Goal: Use online tool/utility: Utilize a website feature to perform a specific function

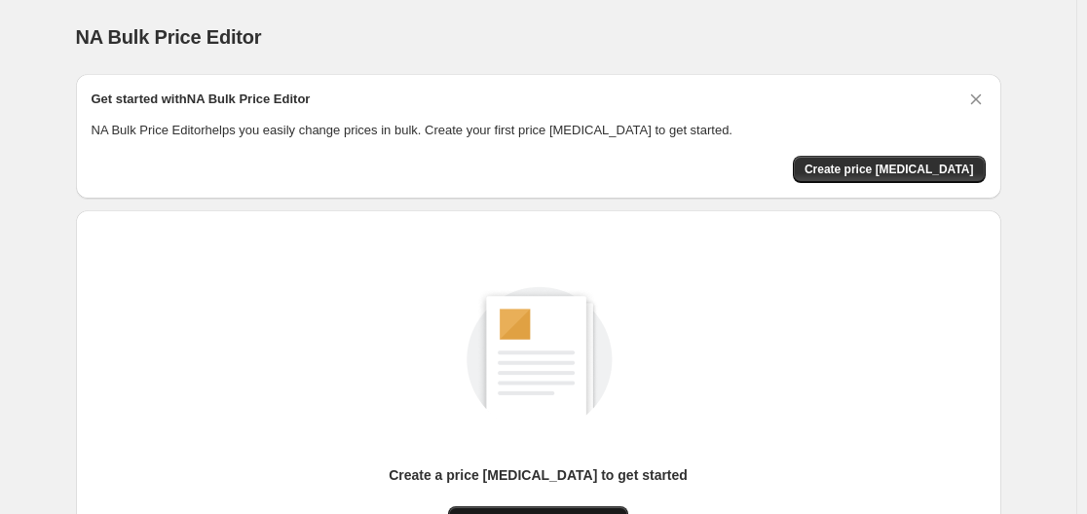
click at [580, 507] on button "New price [MEDICAL_DATA]" at bounding box center [538, 519] width 180 height 27
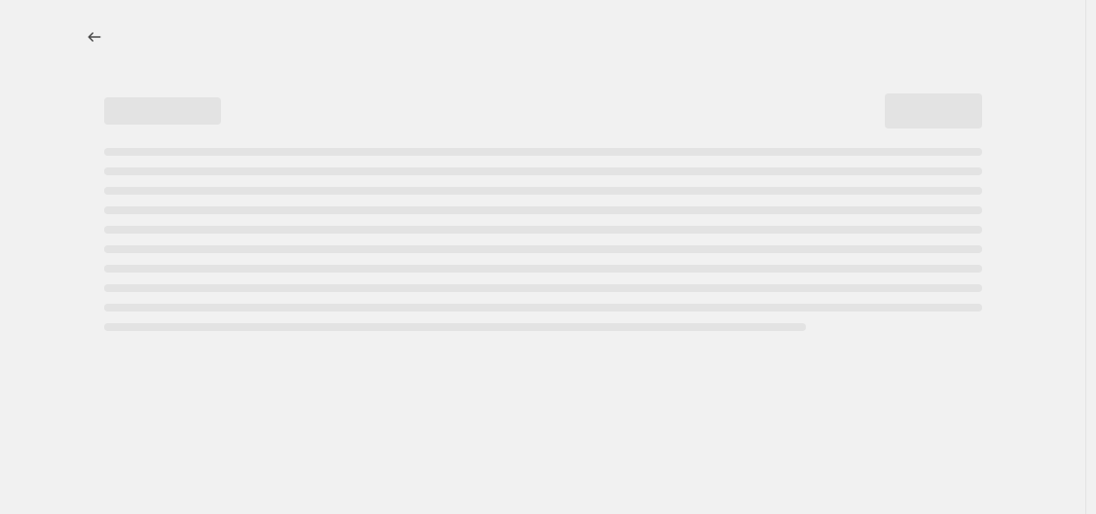
select select "percentage"
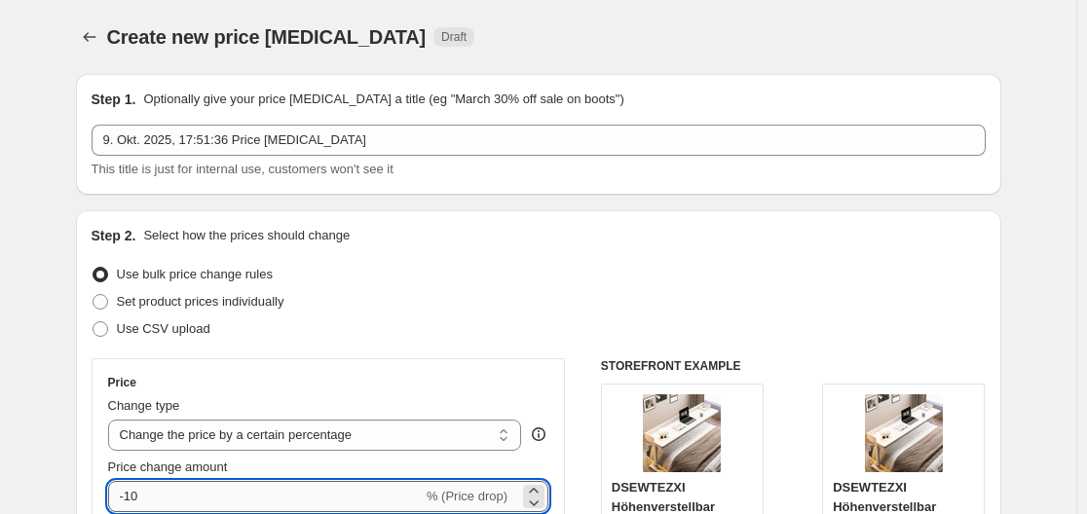
click at [332, 495] on input "-10" at bounding box center [265, 496] width 314 height 31
type input "-1"
type input "-30"
click at [901, 266] on div "Use bulk price change rules" at bounding box center [539, 274] width 894 height 27
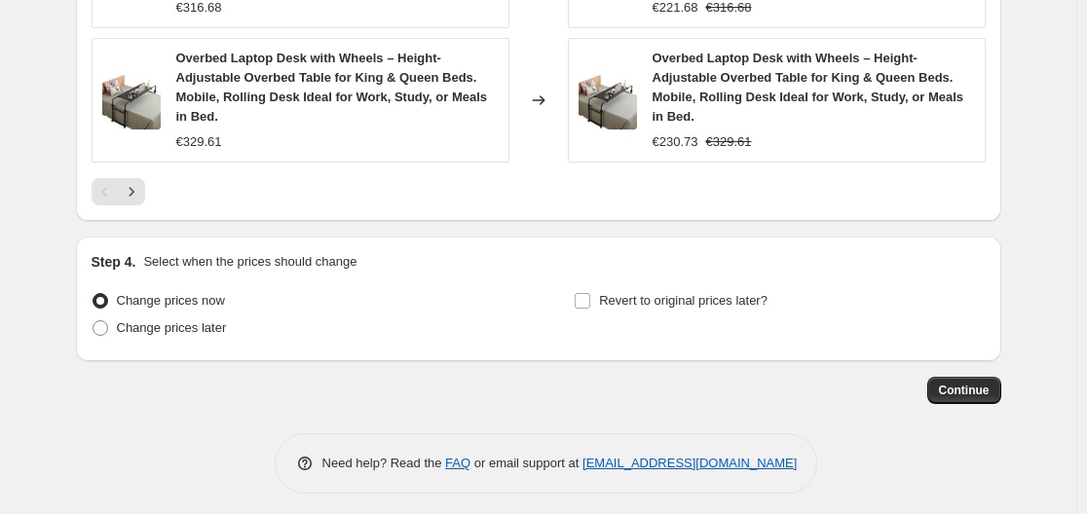
scroll to position [1640, 0]
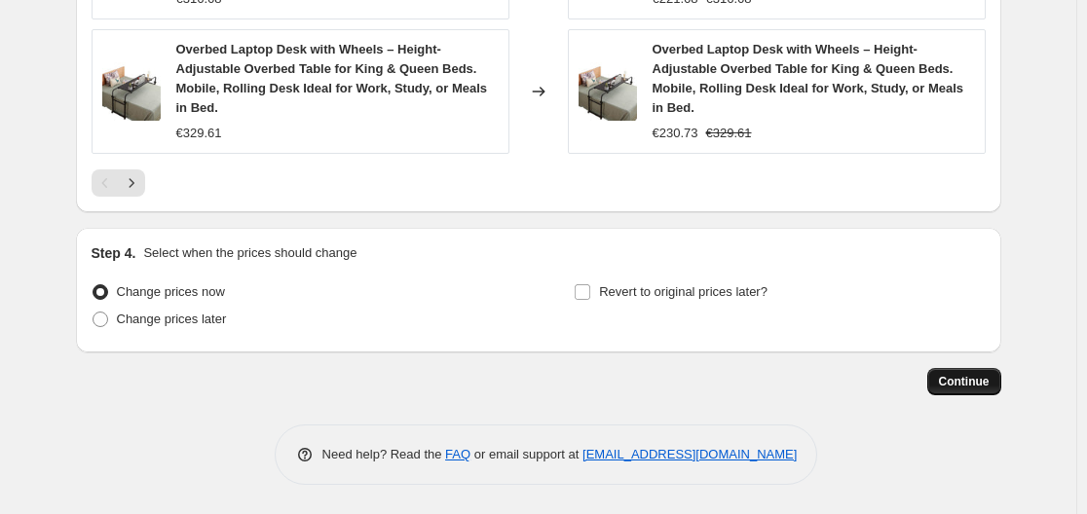
click at [960, 387] on span "Continue" at bounding box center [964, 382] width 51 height 16
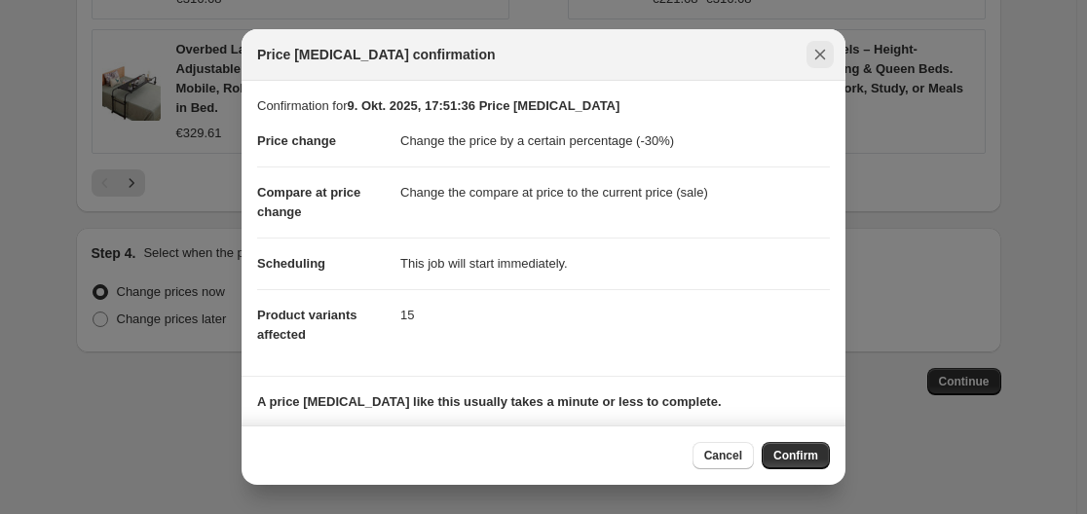
click at [818, 54] on icon "Close" at bounding box center [820, 55] width 11 height 11
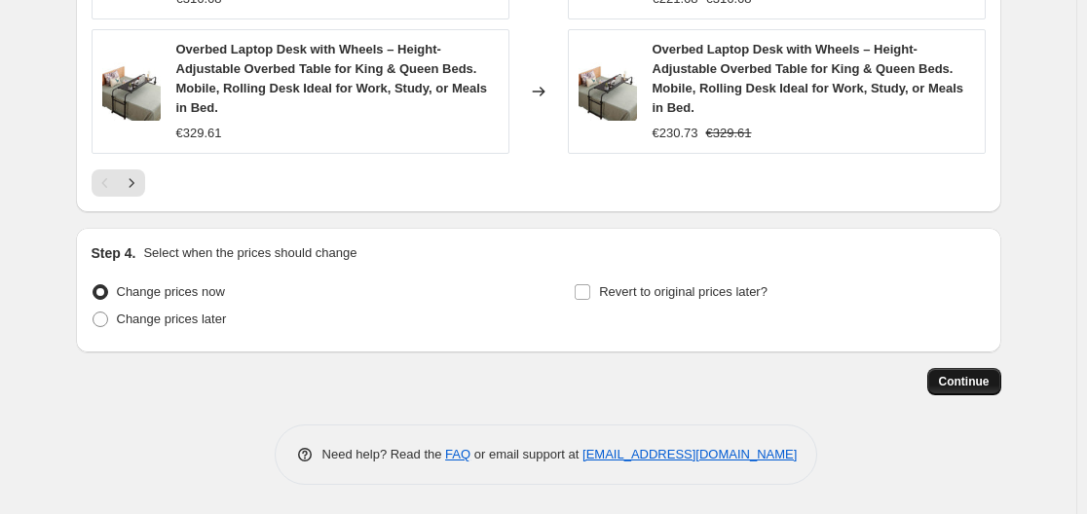
click at [958, 393] on button "Continue" at bounding box center [964, 381] width 74 height 27
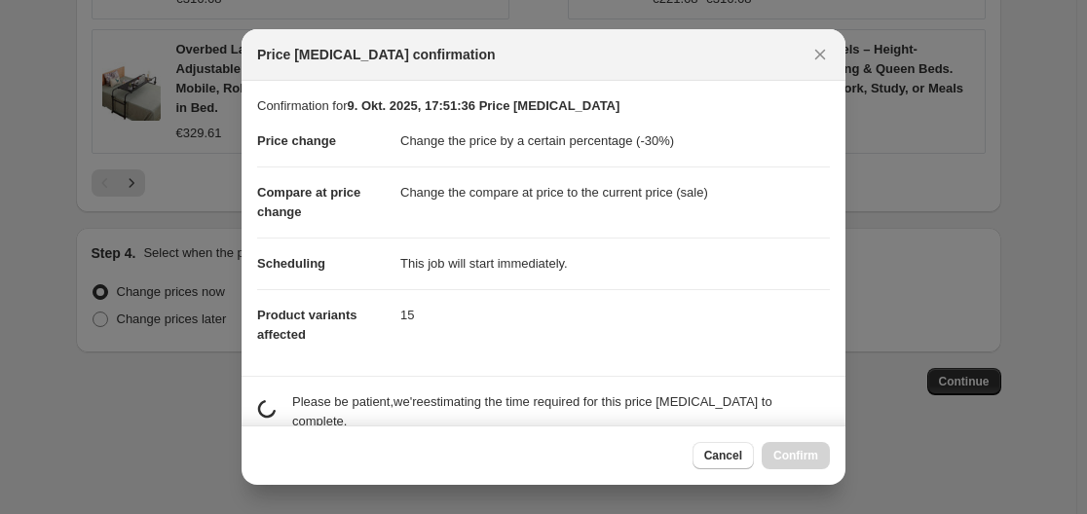
scroll to position [0, 0]
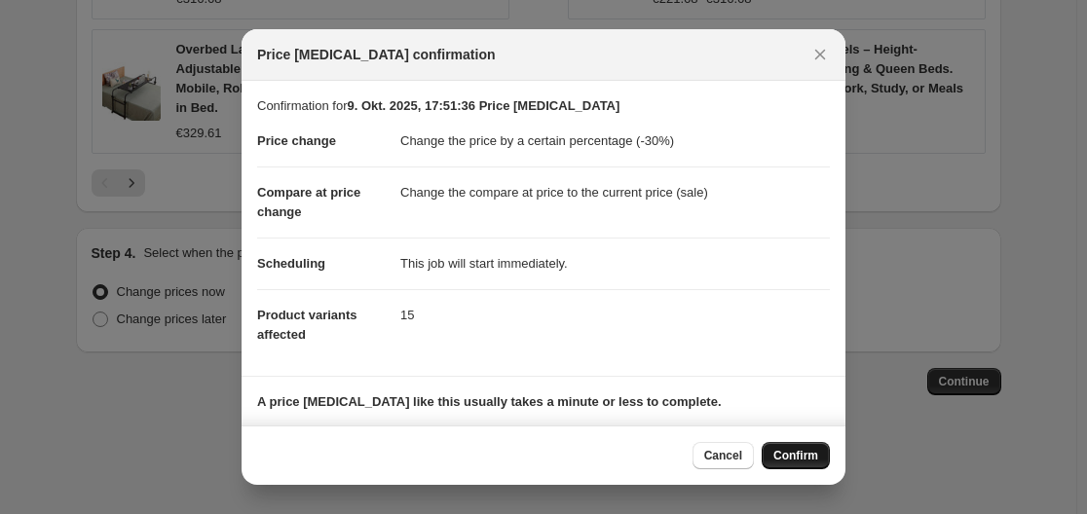
click at [793, 468] on button "Confirm" at bounding box center [795, 455] width 68 height 27
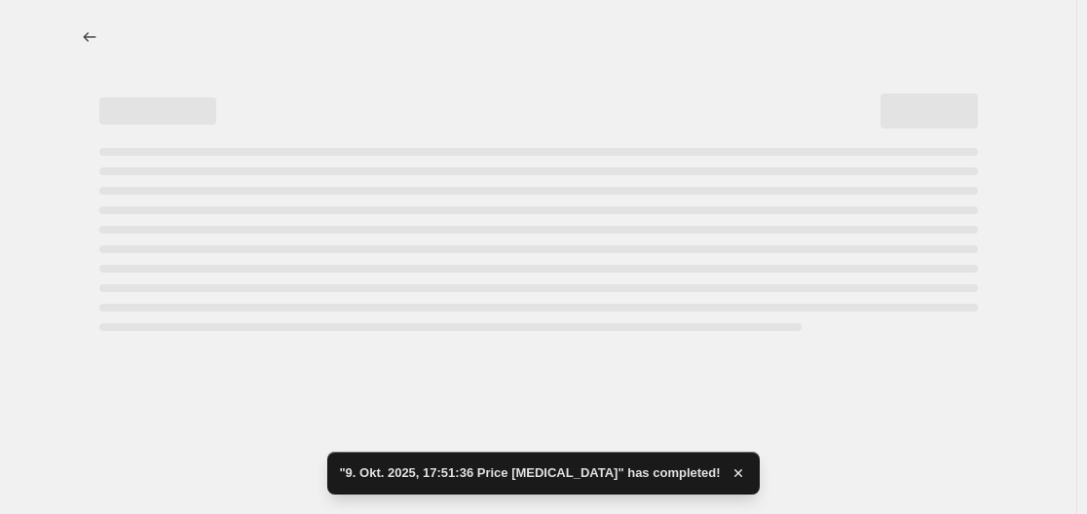
select select "percentage"
